Goal: Navigation & Orientation: Understand site structure

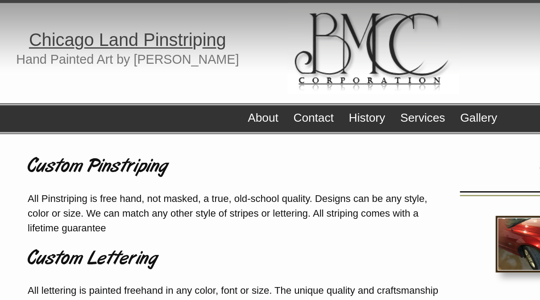
click at [344, 88] on link "Gallery" at bounding box center [346, 85] width 27 height 9
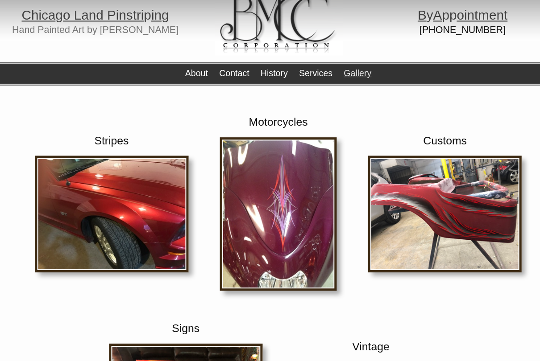
scroll to position [8, 0]
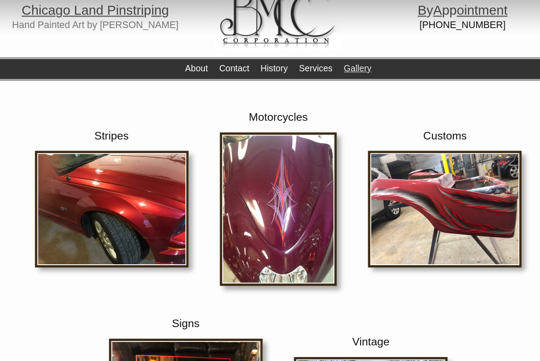
click at [92, 209] on img at bounding box center [108, 213] width 149 height 113
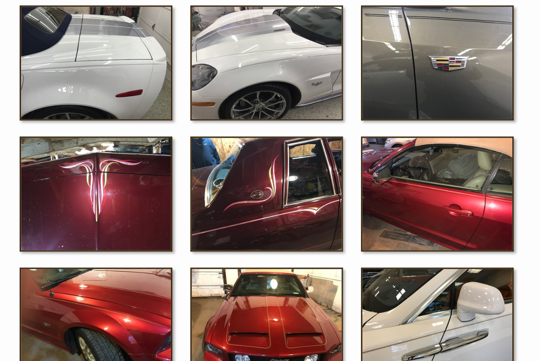
scroll to position [950, 0]
click at [358, 77] on img at bounding box center [422, 94] width 137 height 103
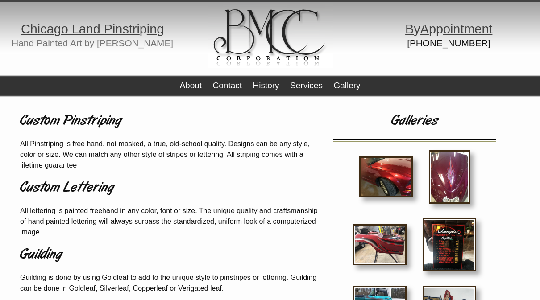
click at [348, 87] on link "Gallery" at bounding box center [346, 85] width 27 height 9
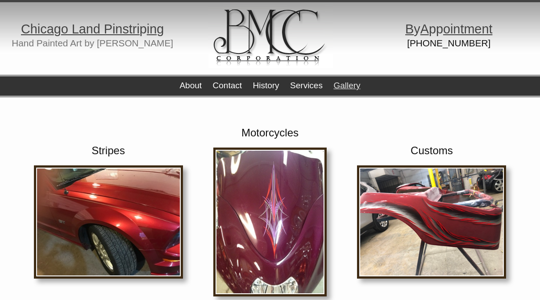
click at [84, 223] on img at bounding box center [108, 222] width 149 height 113
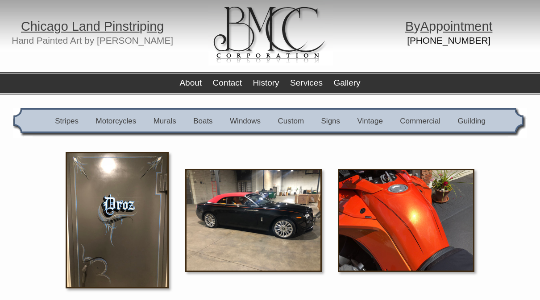
scroll to position [2, 0]
click at [371, 120] on link "Vintage" at bounding box center [369, 121] width 25 height 8
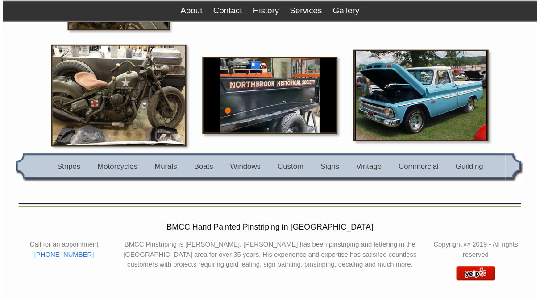
scroll to position [1135, 0]
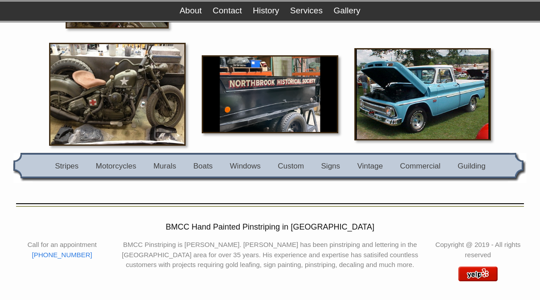
click at [292, 166] on link "Custom" at bounding box center [291, 166] width 26 height 8
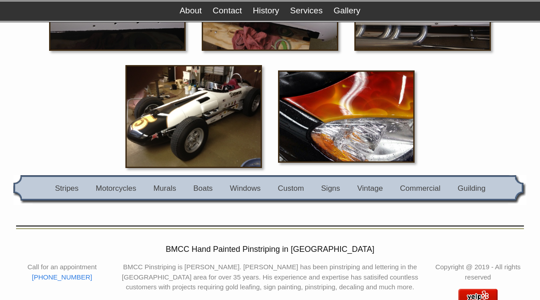
scroll to position [3205, 0]
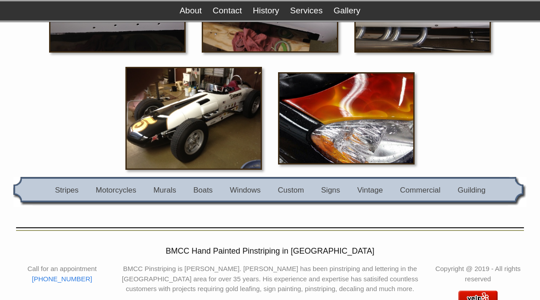
click at [460, 194] on link "Guilding" at bounding box center [471, 190] width 28 height 8
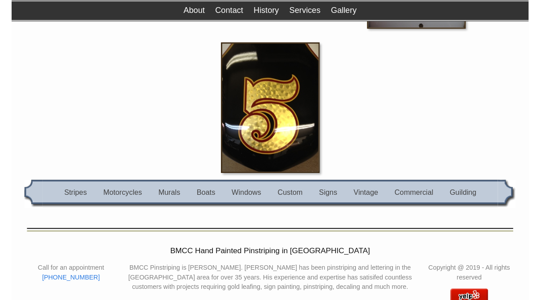
scroll to position [954, 0]
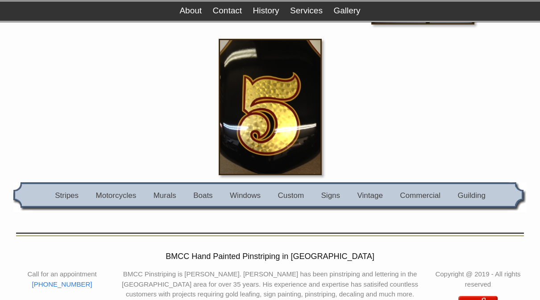
click at [68, 196] on link "Stripes" at bounding box center [67, 195] width 24 height 8
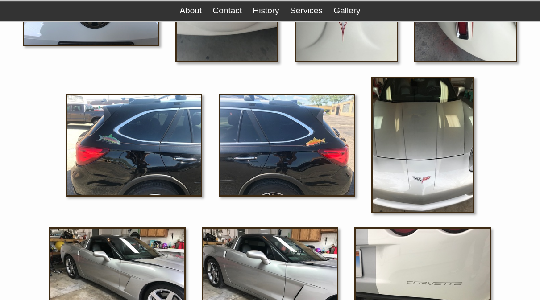
scroll to position [646, 0]
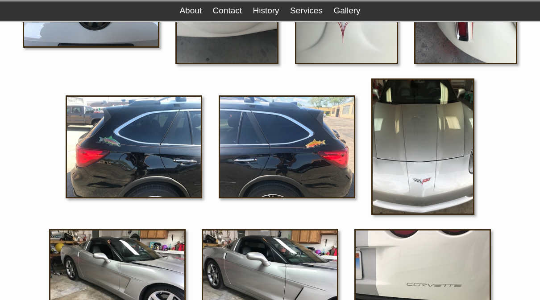
click at [121, 173] on img at bounding box center [134, 146] width 137 height 103
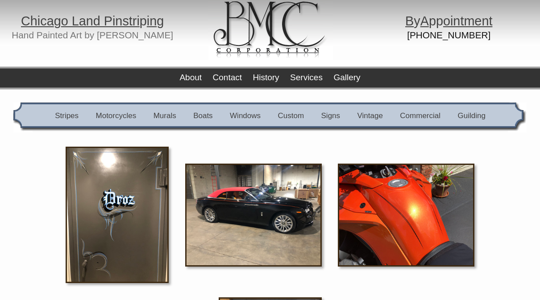
scroll to position [0, 0]
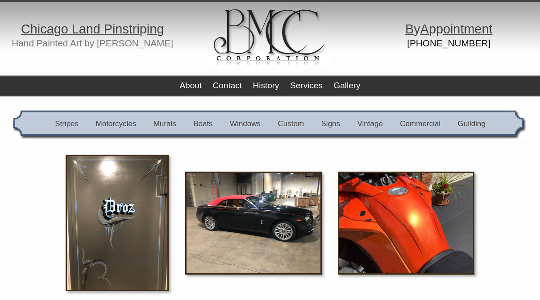
click at [484, 125] on link "Guilding" at bounding box center [471, 124] width 28 height 8
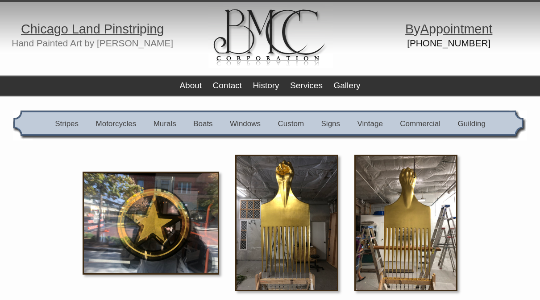
click at [426, 120] on link "Commercial" at bounding box center [420, 124] width 41 height 8
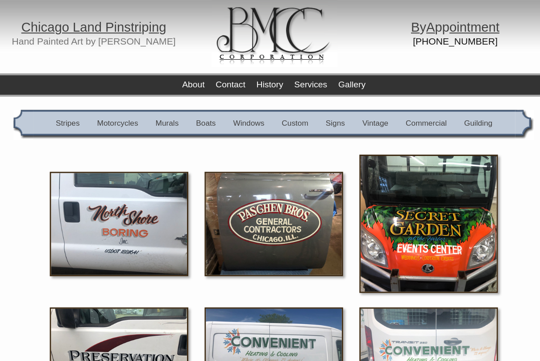
click at [184, 81] on link "About" at bounding box center [190, 85] width 22 height 9
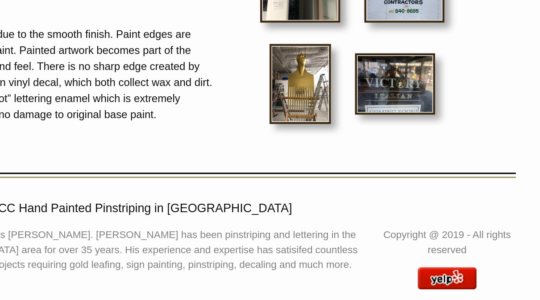
scroll to position [280, 0]
